Goal: Task Accomplishment & Management: Manage account settings

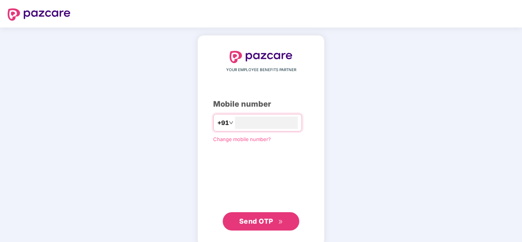
type input "*"
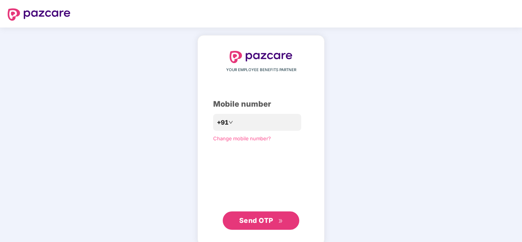
click at [231, 140] on span "Change mobile number?" at bounding box center [242, 139] width 58 height 6
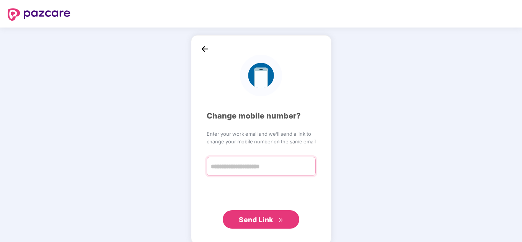
click at [261, 171] on input "text" at bounding box center [261, 166] width 109 height 19
click at [260, 170] on input "text" at bounding box center [261, 166] width 109 height 19
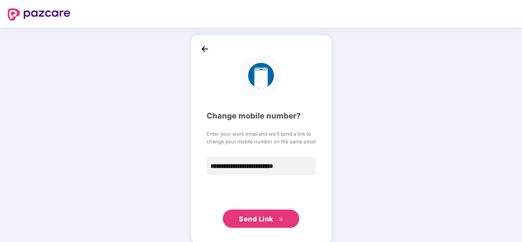
type input "**********"
click at [270, 225] on button "Send Link" at bounding box center [261, 219] width 77 height 18
